Goal: Task Accomplishment & Management: Manage account settings

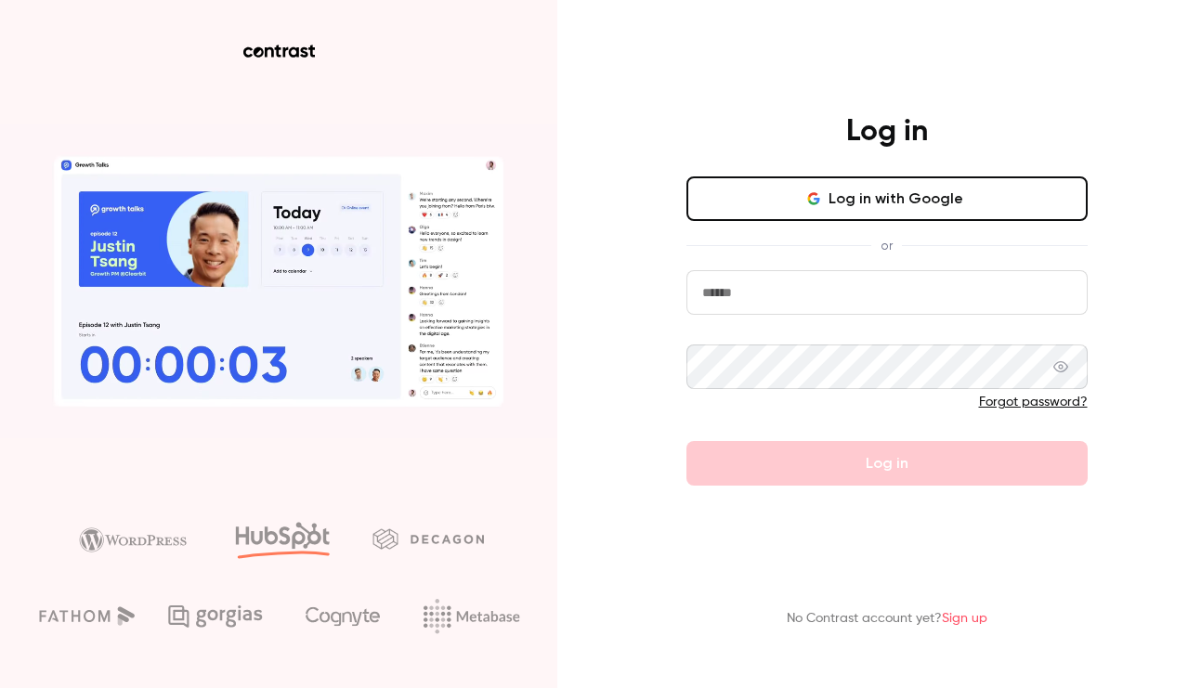
click at [905, 200] on button "Log in with Google" at bounding box center [886, 198] width 401 height 45
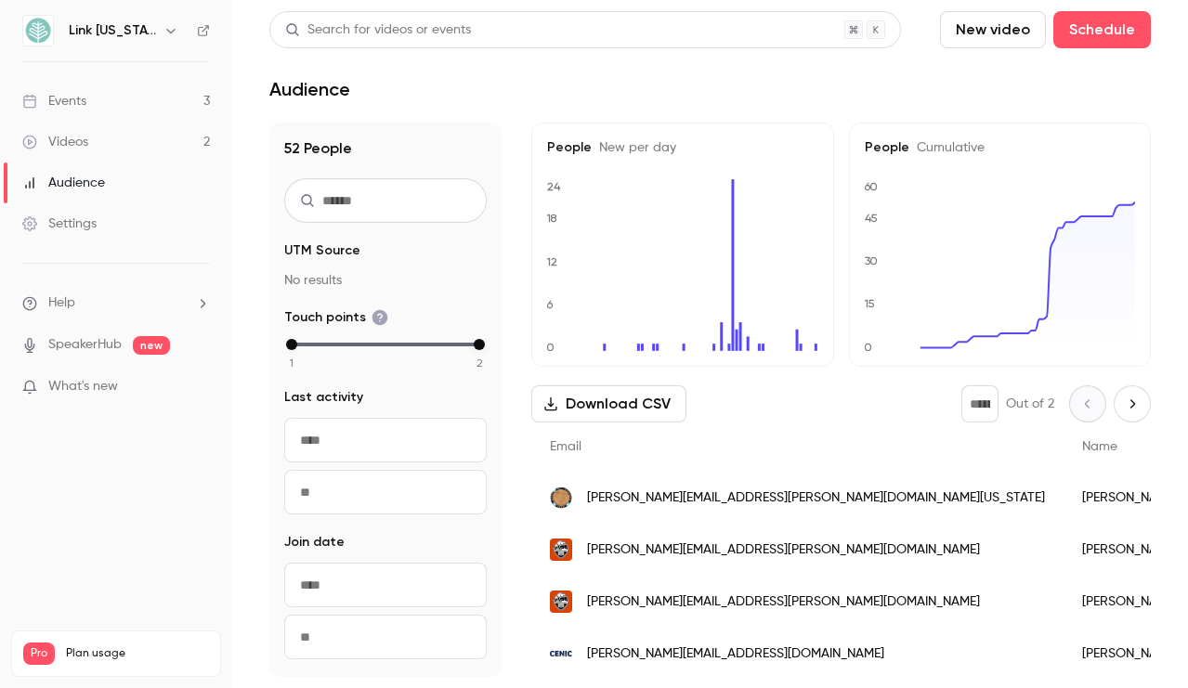
click at [163, 33] on icon "button" at bounding box center [170, 30] width 15 height 15
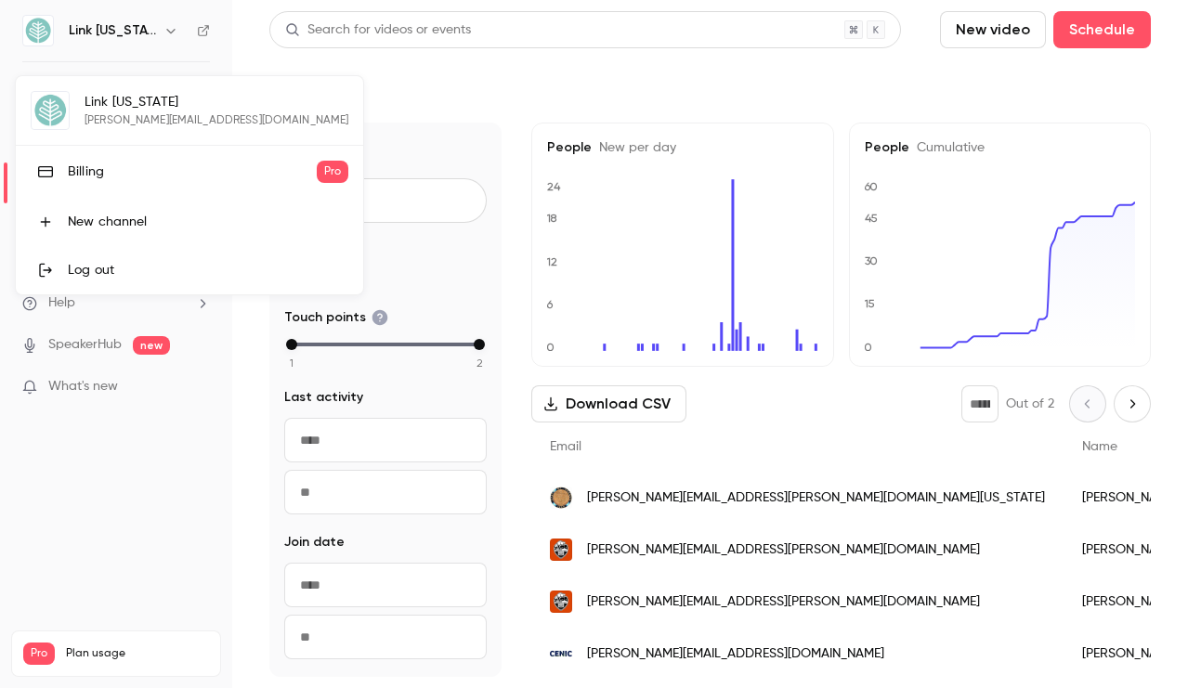
click at [63, 178] on link "Billing Pro" at bounding box center [189, 172] width 347 height 52
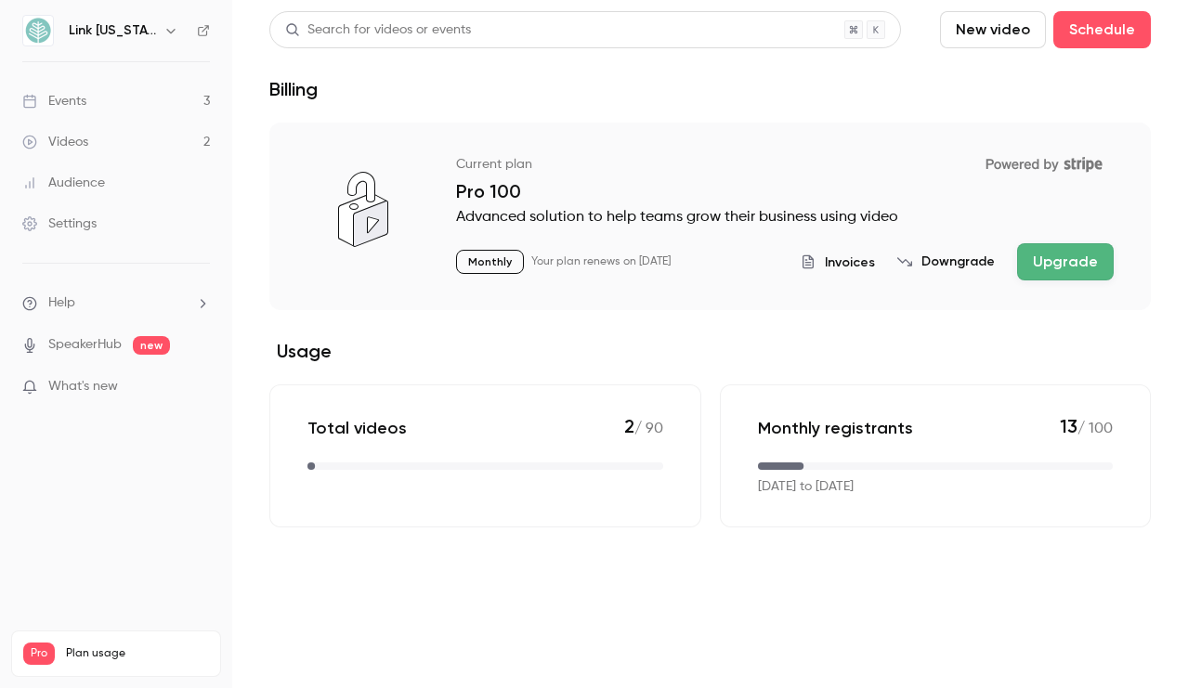
click at [940, 258] on button "Downgrade" at bounding box center [946, 262] width 98 height 19
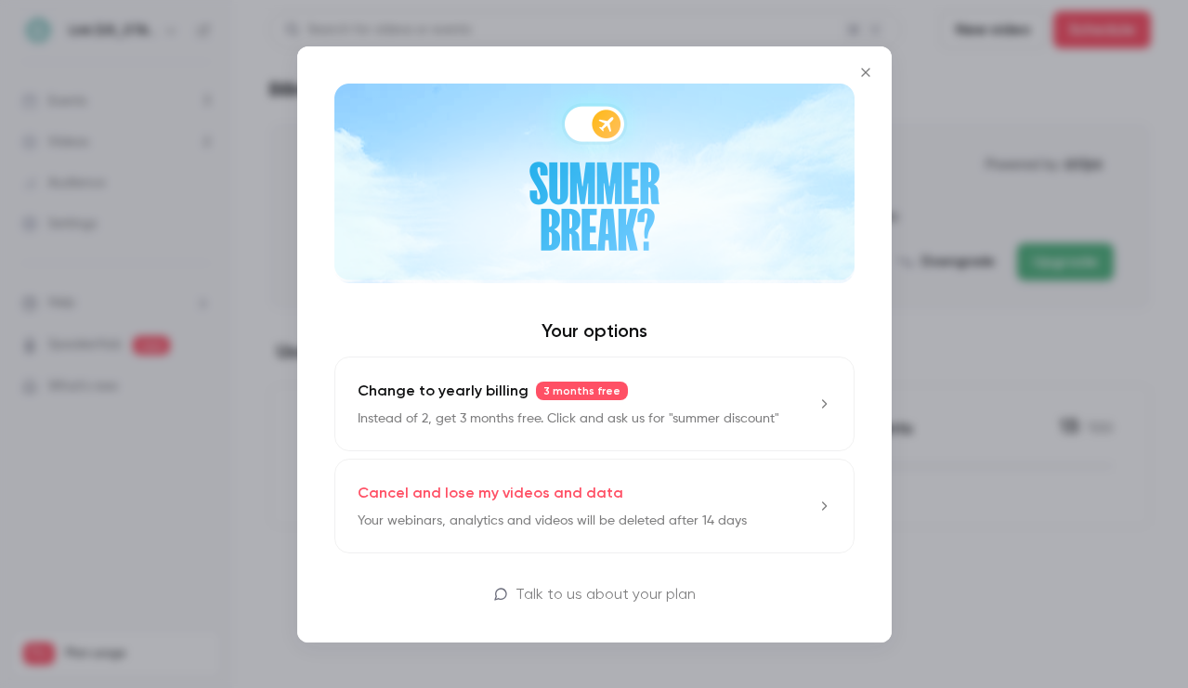
click at [867, 65] on icon "Close" at bounding box center [866, 72] width 22 height 15
